Goal: Use online tool/utility: Utilize a website feature to perform a specific function

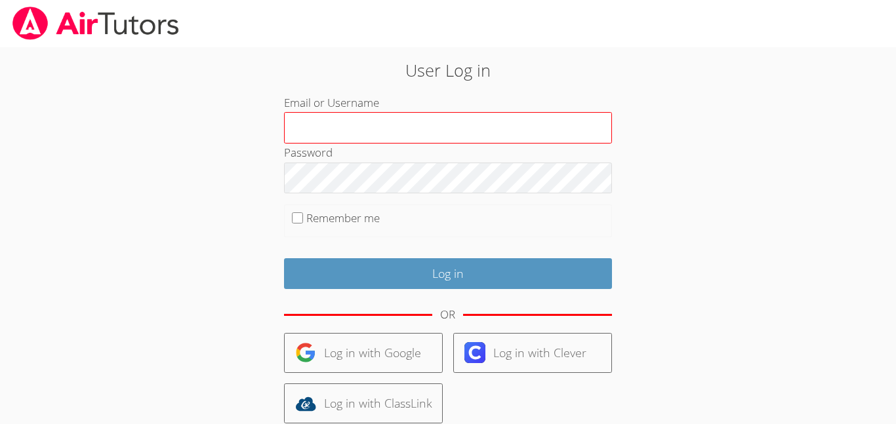
click at [366, 127] on input "Email or Username" at bounding box center [448, 127] width 328 height 31
type input "[EMAIL_ADDRESS][DOMAIN_NAME]"
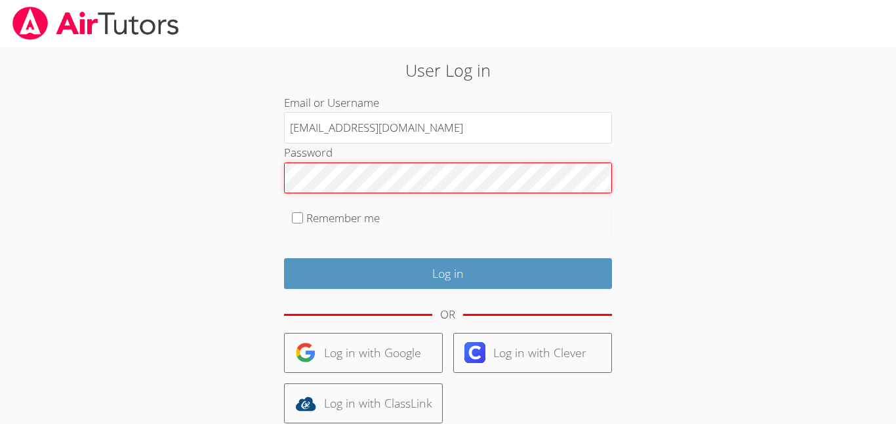
click at [284, 258] on input "Log in" at bounding box center [448, 273] width 328 height 31
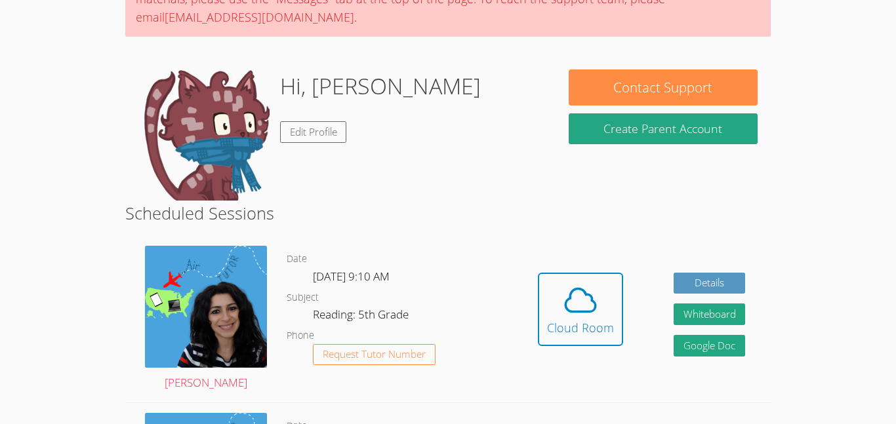
scroll to position [157, 0]
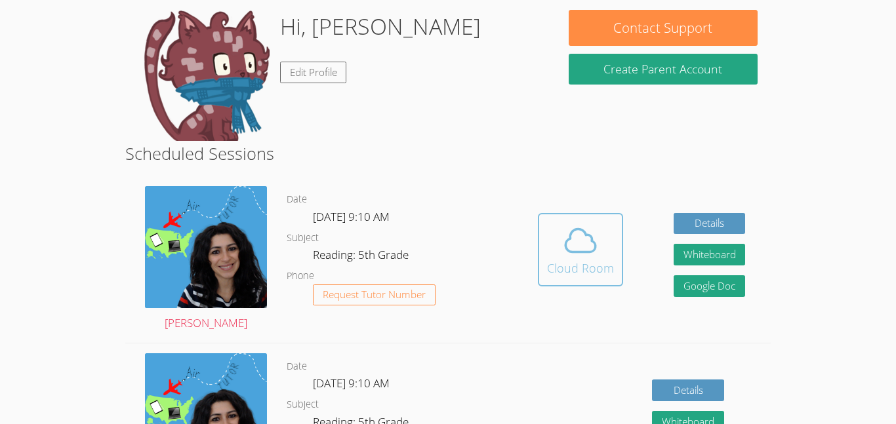
click at [602, 243] on span at bounding box center [580, 240] width 67 height 37
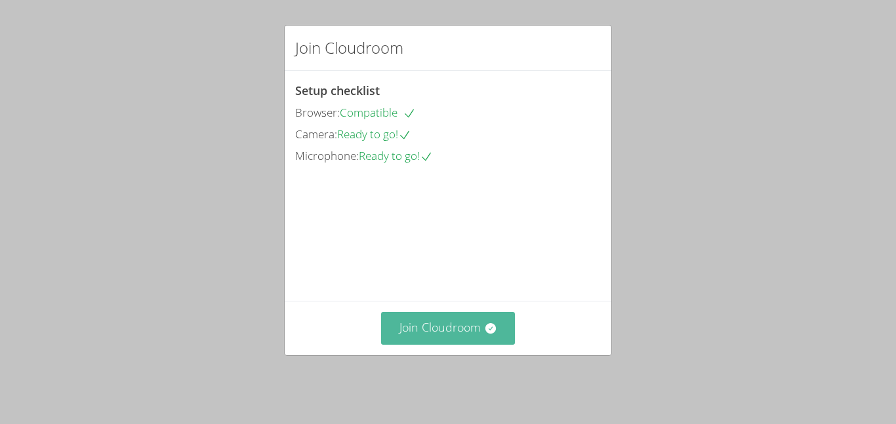
click at [495, 329] on button "Join Cloudroom" at bounding box center [448, 328] width 134 height 32
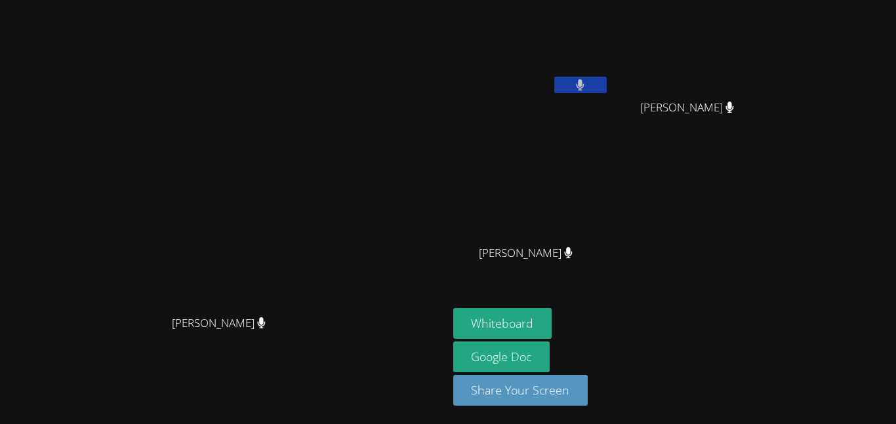
click at [607, 79] on button at bounding box center [580, 85] width 52 height 16
click at [607, 77] on button at bounding box center [580, 85] width 52 height 16
click at [552, 321] on button "Whiteboard" at bounding box center [502, 323] width 99 height 31
